Goal: Navigation & Orientation: Understand site structure

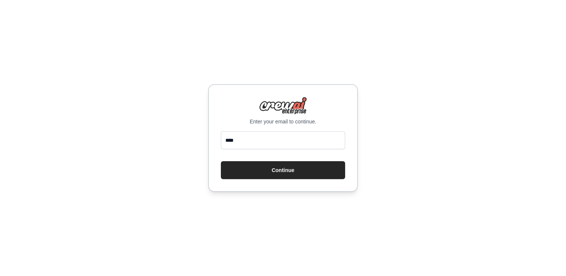
type input "**********"
click at [283, 168] on button "Continue" at bounding box center [283, 170] width 124 height 18
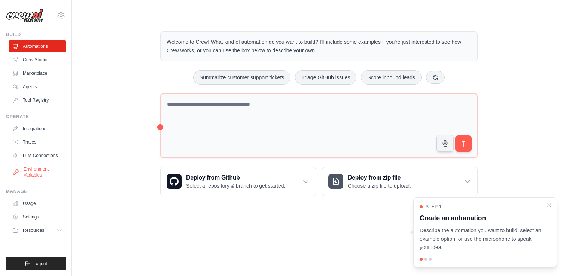
click at [38, 171] on link "Environment Variables" at bounding box center [38, 172] width 57 height 18
click at [35, 84] on link "Agents" at bounding box center [38, 87] width 57 height 12
click at [550, 204] on icon "Close walkthrough" at bounding box center [549, 205] width 7 height 7
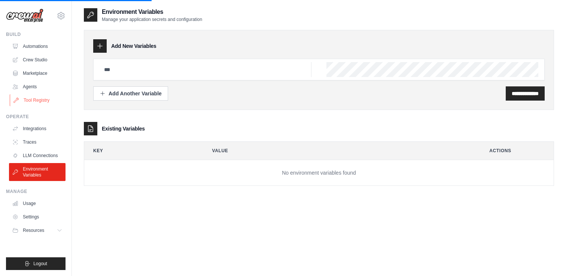
click at [42, 100] on link "Tool Registry" at bounding box center [38, 100] width 57 height 12
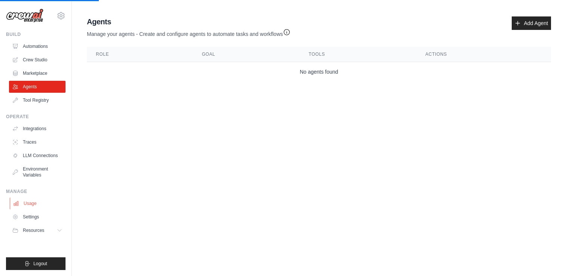
click at [35, 202] on link "Usage" at bounding box center [38, 204] width 57 height 12
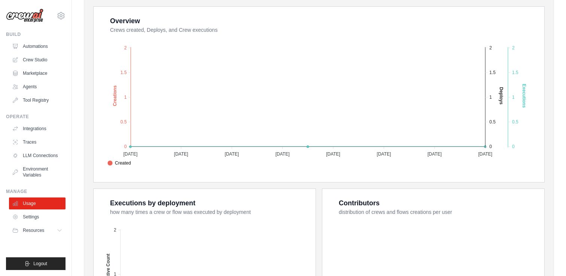
scroll to position [142, 0]
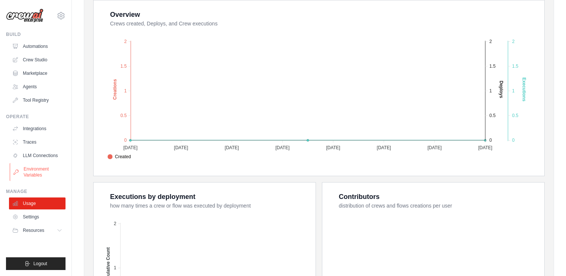
click at [44, 173] on link "Environment Variables" at bounding box center [38, 172] width 57 height 18
